Goal: Information Seeking & Learning: Learn about a topic

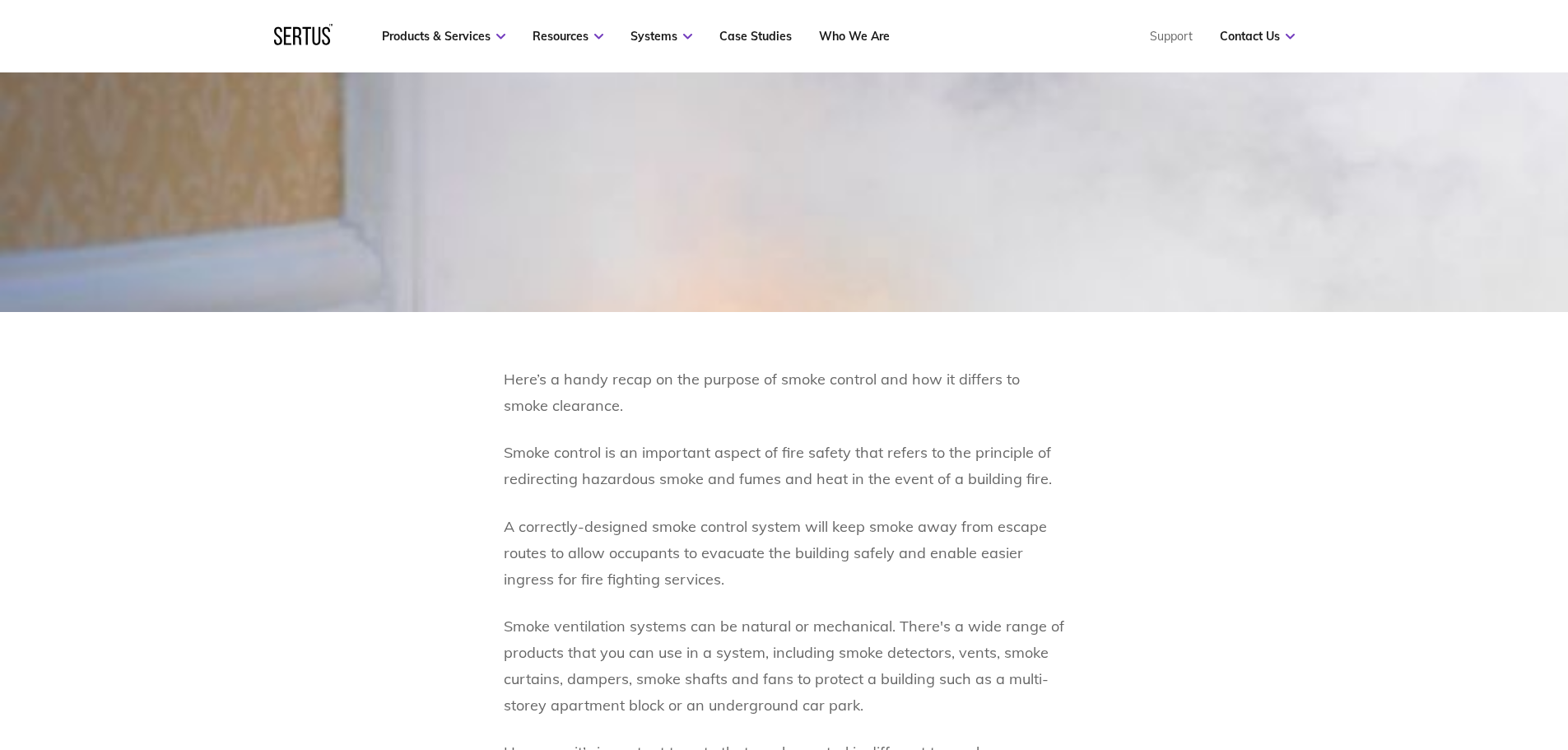
scroll to position [631, 0]
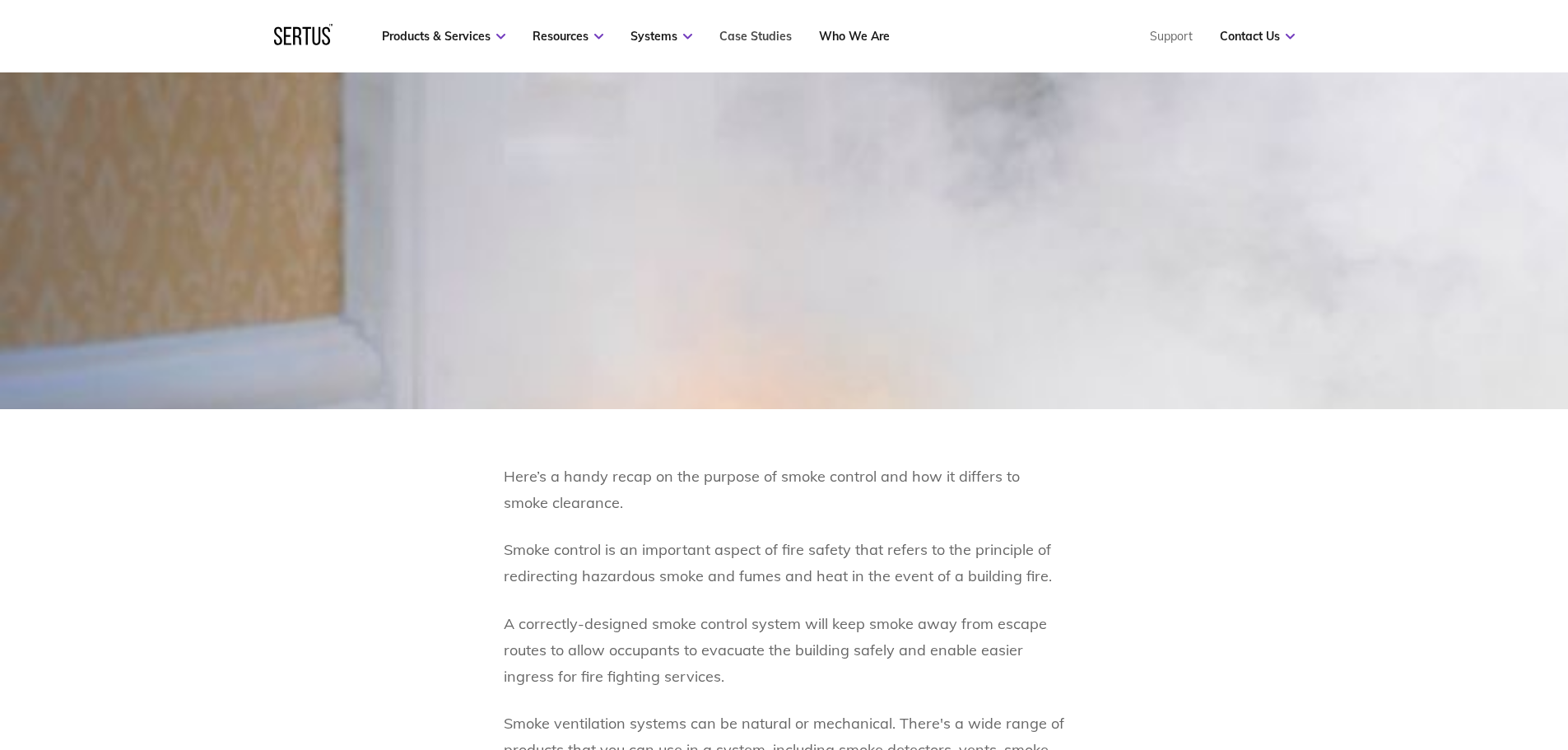
click at [759, 35] on link "Case Studies" at bounding box center [755, 36] width 73 height 15
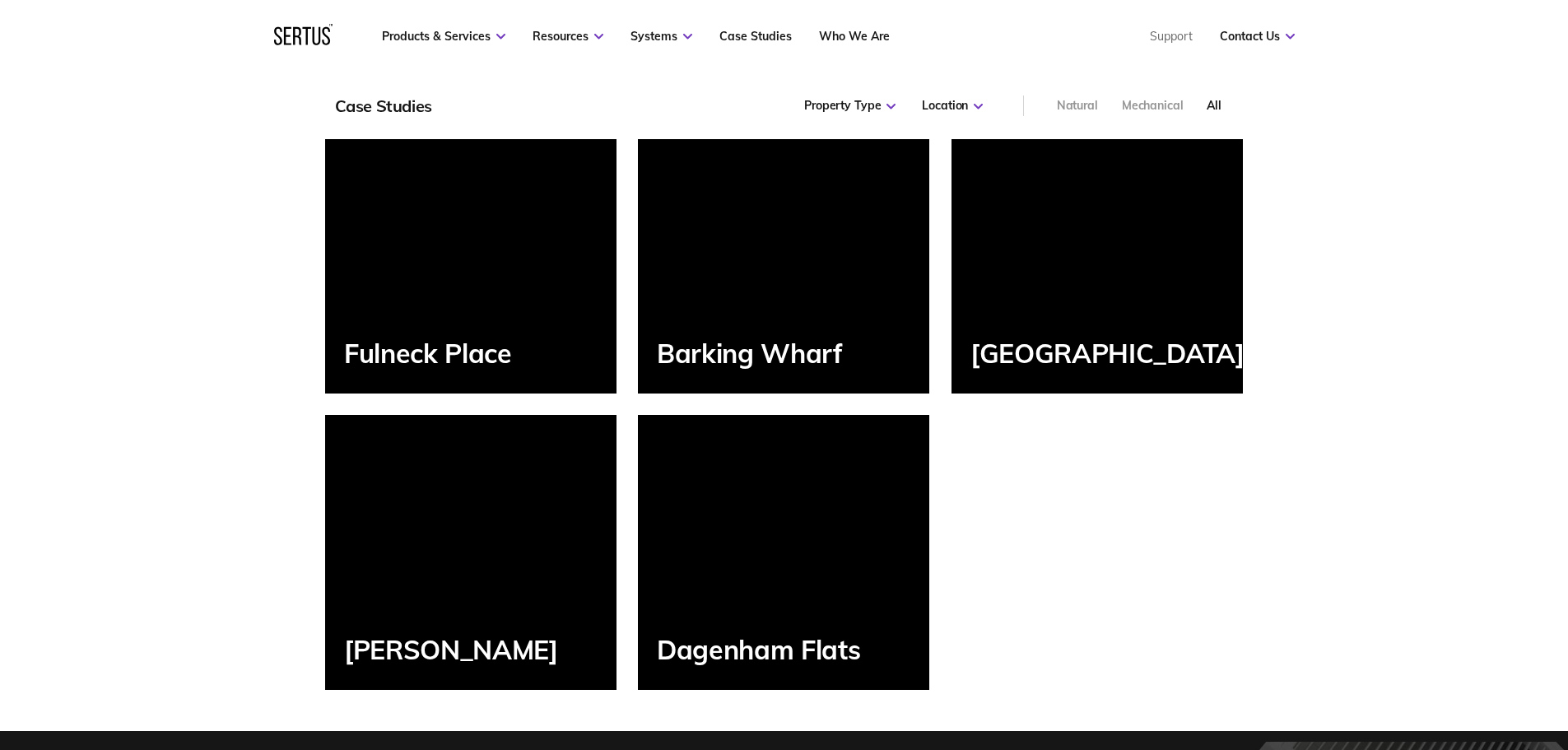
scroll to position [1908, 0]
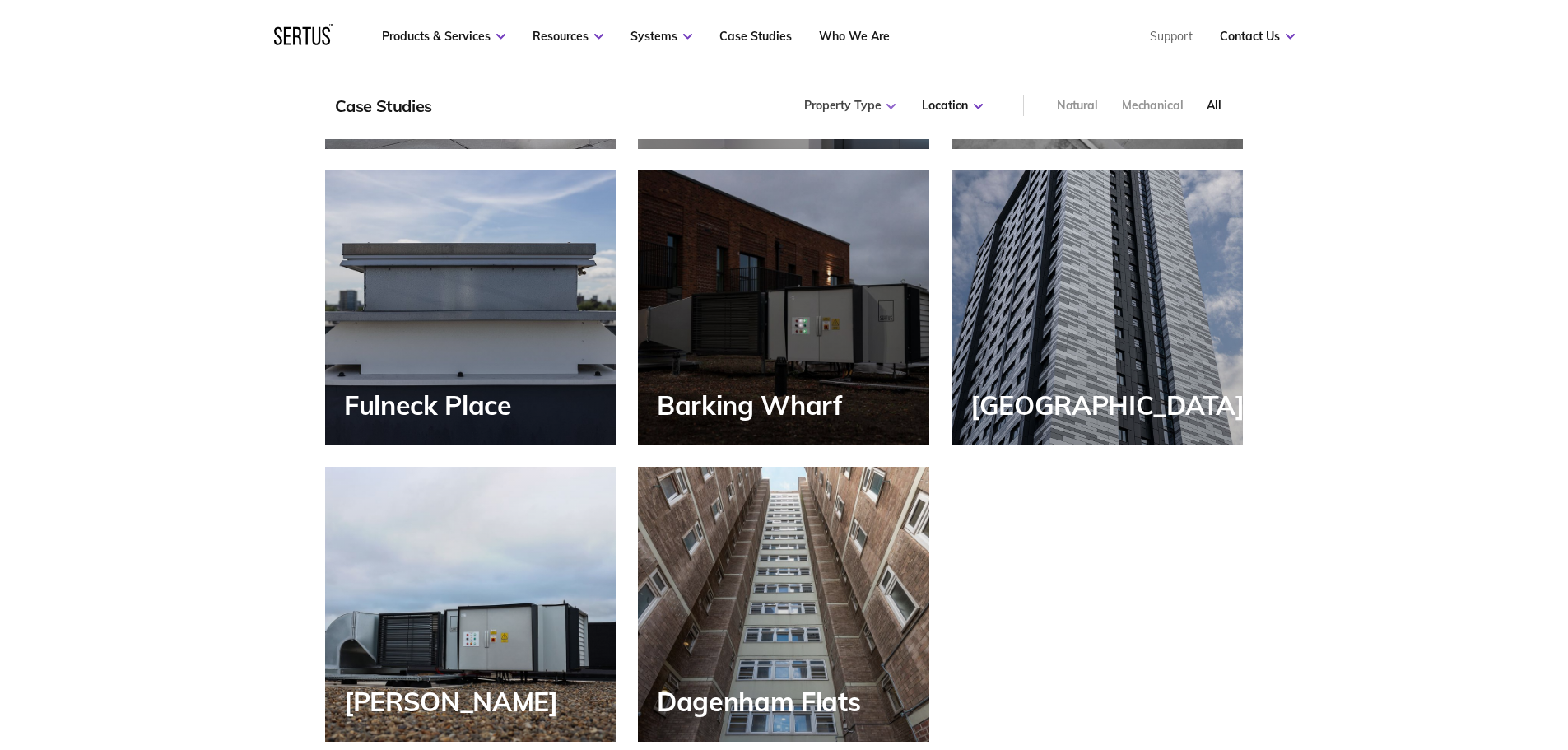
click at [889, 109] on icon at bounding box center [891, 106] width 9 height 5
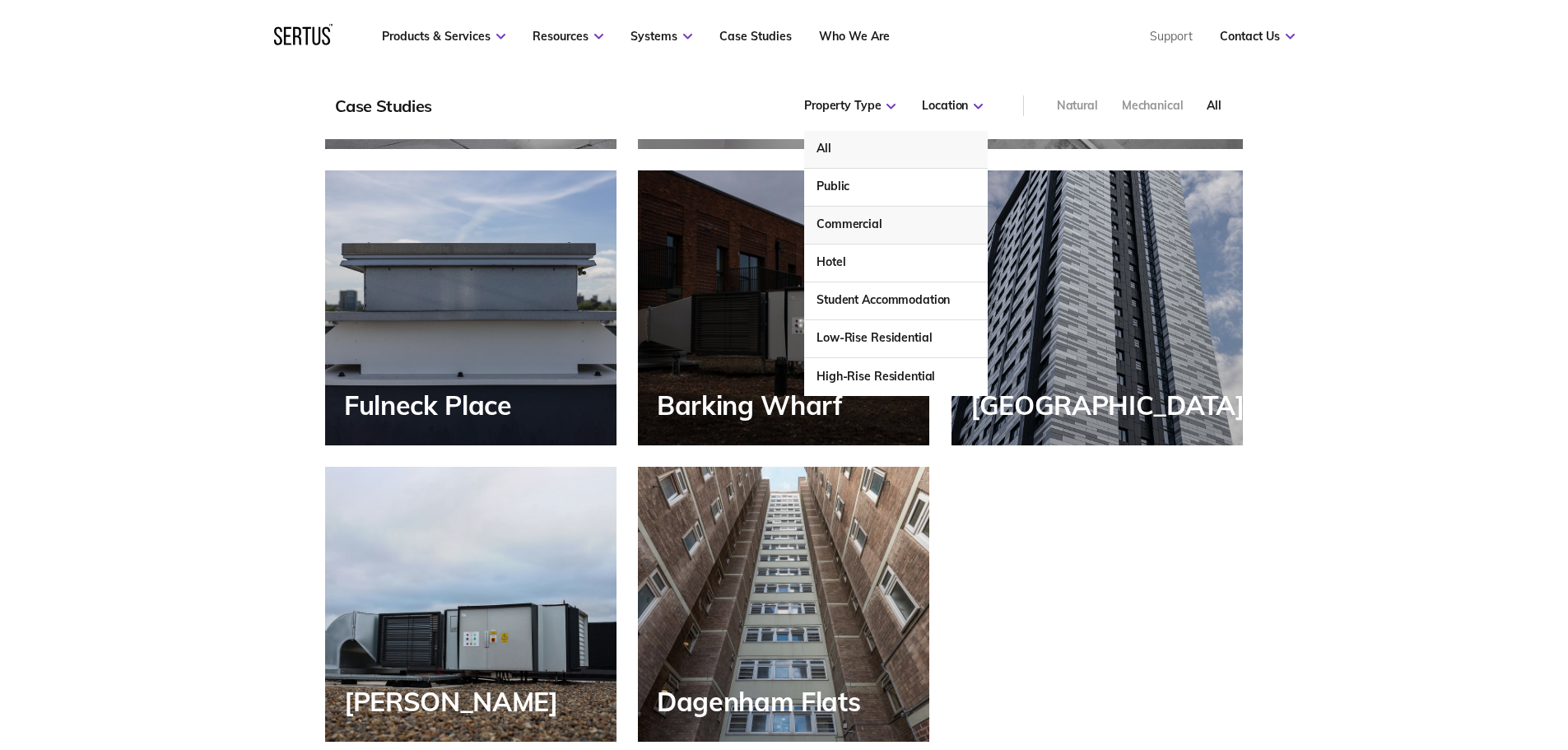
click at [853, 224] on div "Commercial" at bounding box center [895, 225] width 183 height 38
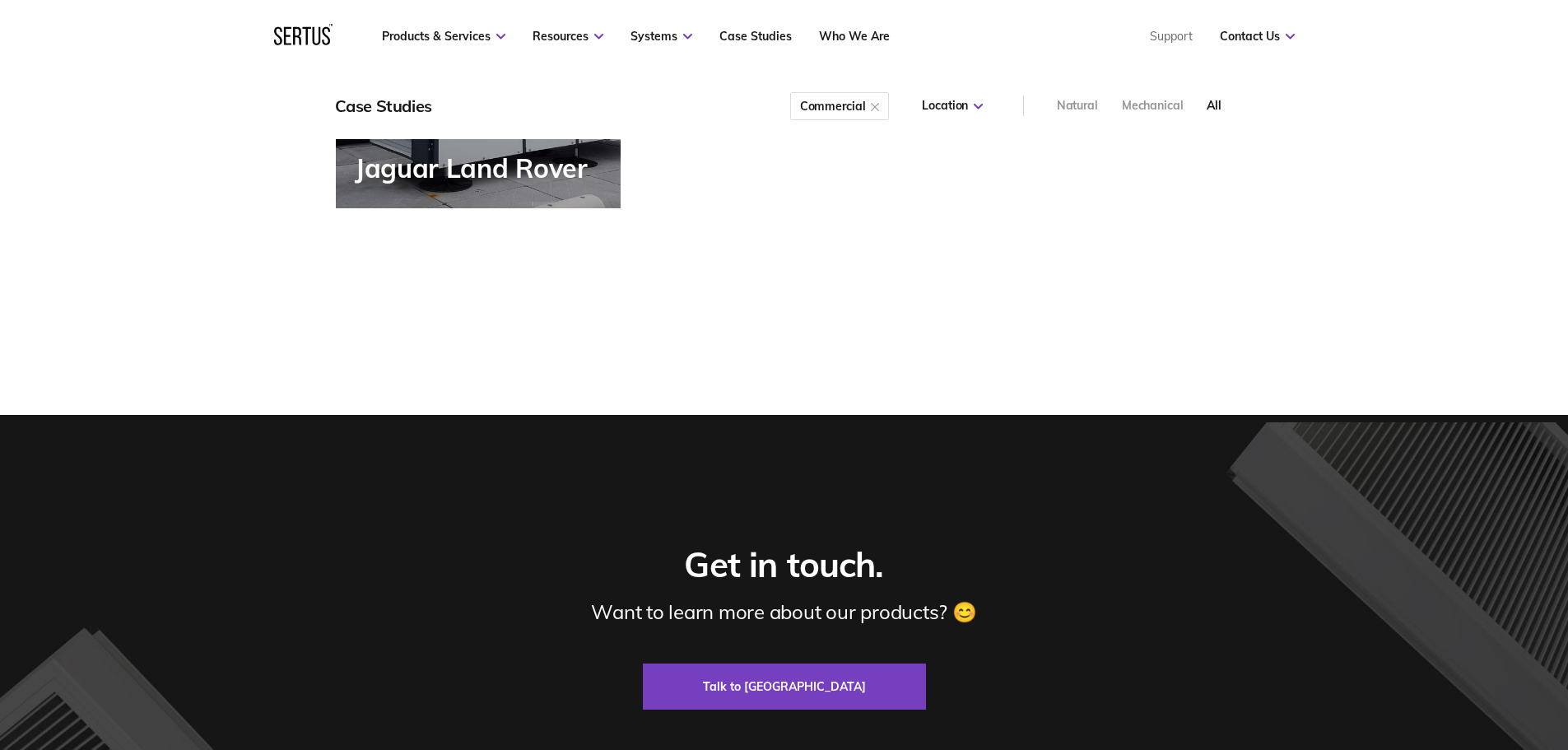
scroll to position [772, 0]
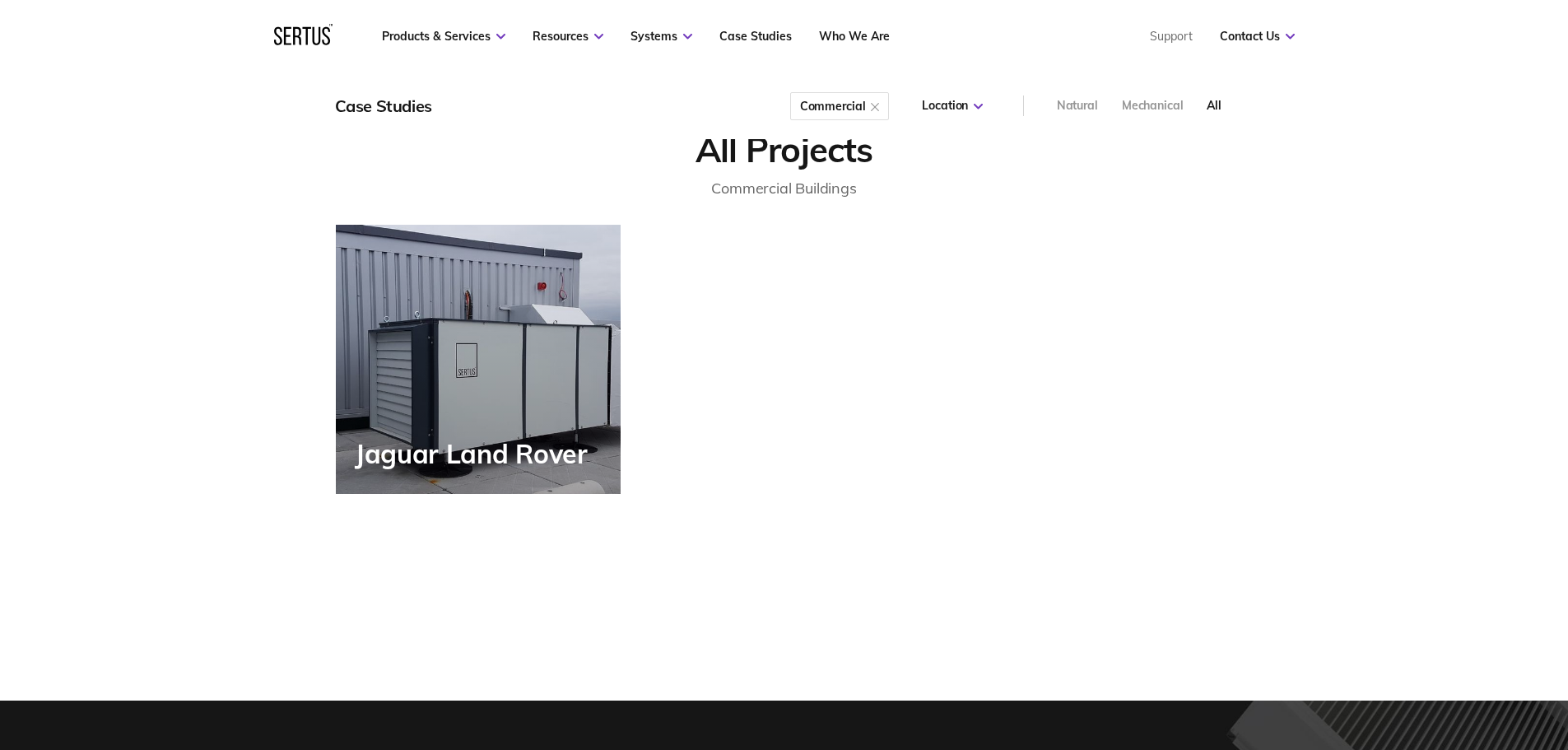
click at [492, 405] on div "Jaguar Land Rover" at bounding box center [477, 358] width 285 height 268
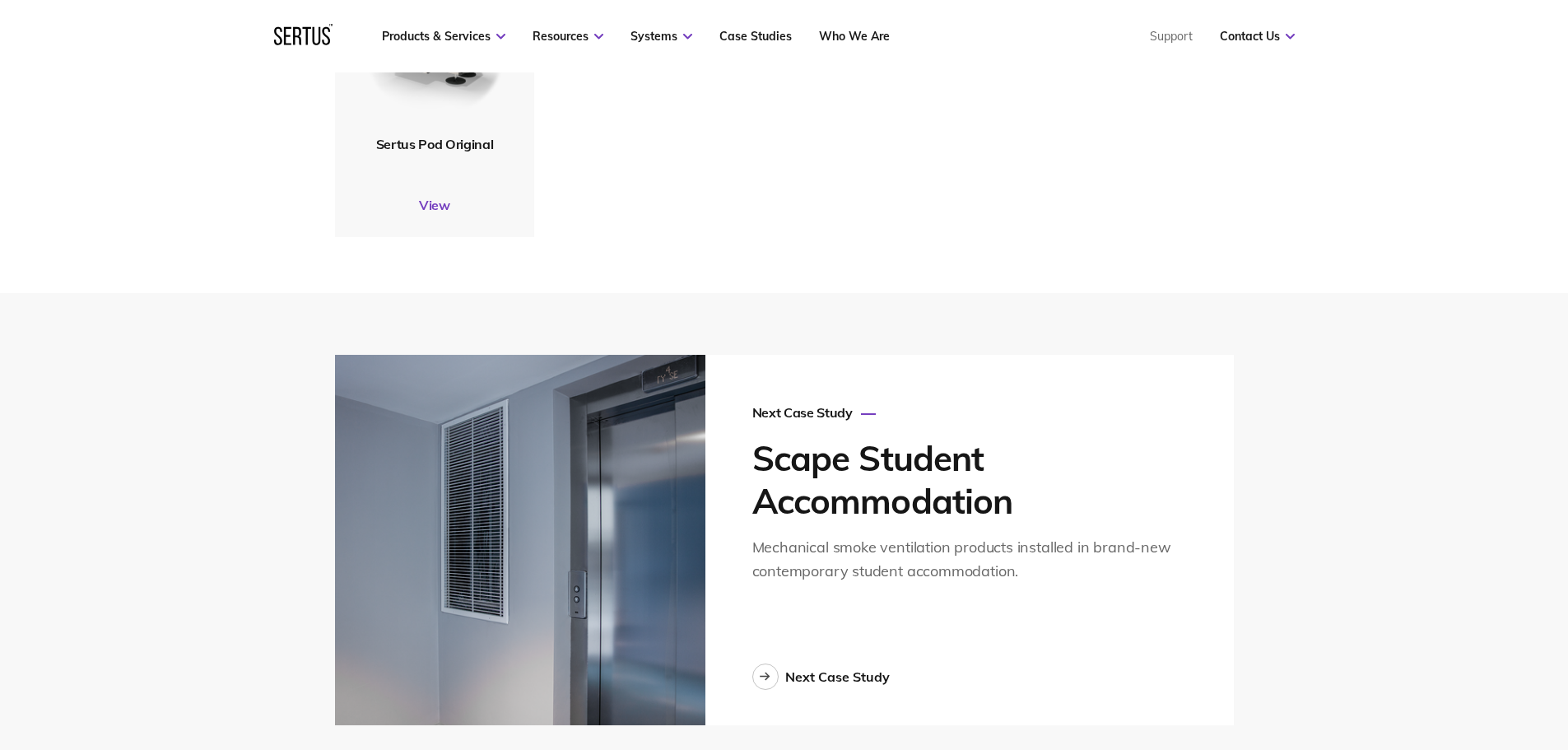
scroll to position [3951, 0]
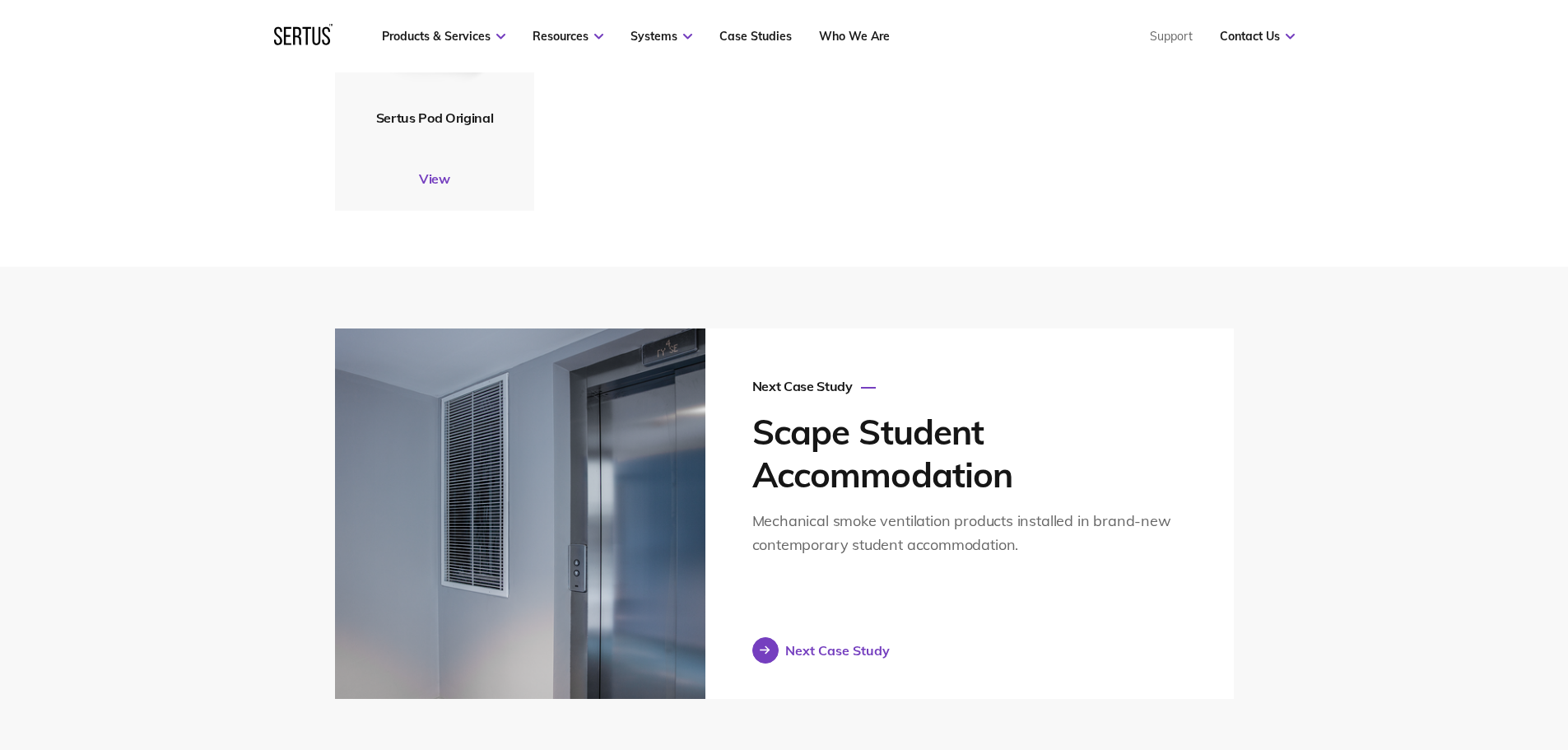
click at [826, 642] on div "Next Case Study" at bounding box center [837, 650] width 105 height 16
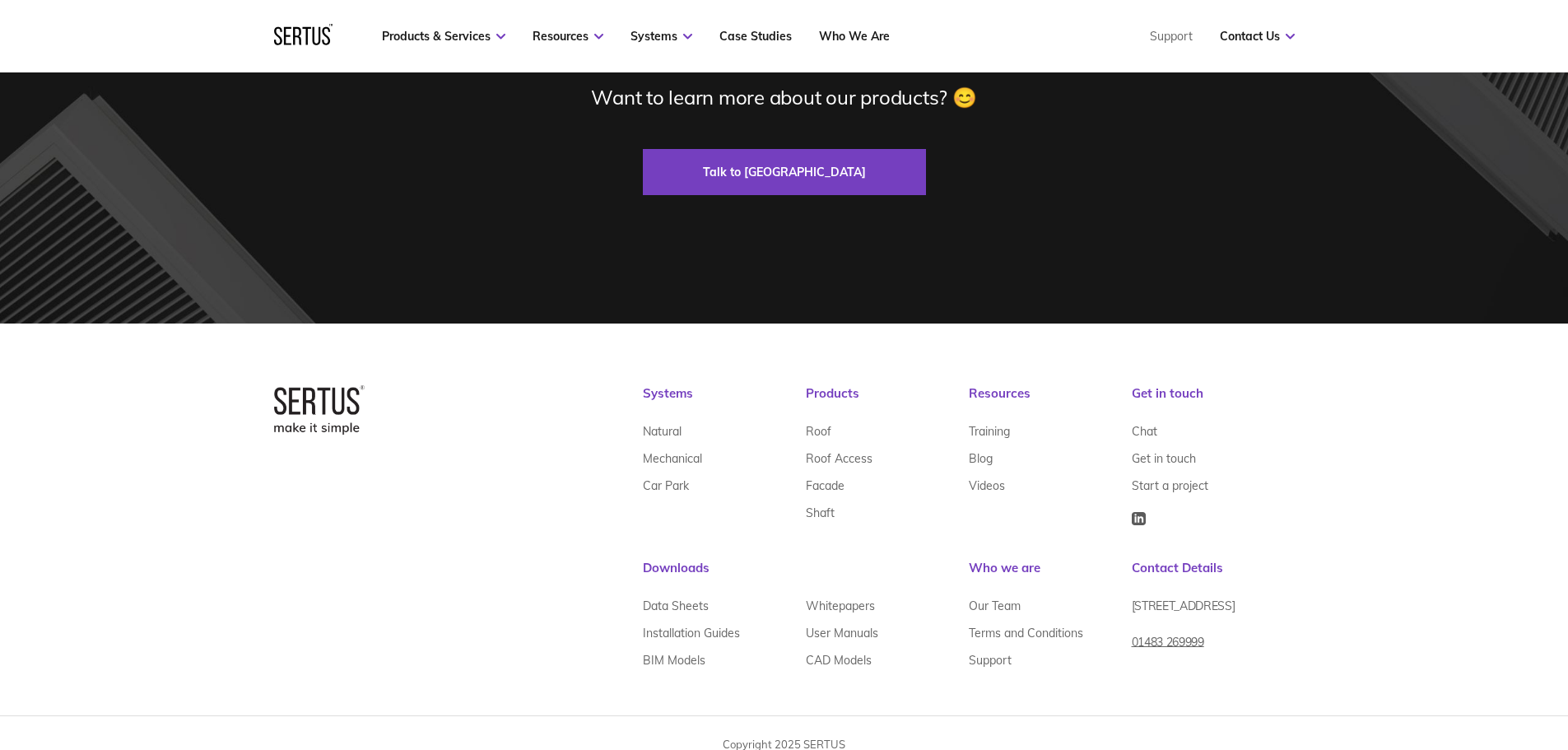
scroll to position [4592, 0]
